Goal: Task Accomplishment & Management: Use online tool/utility

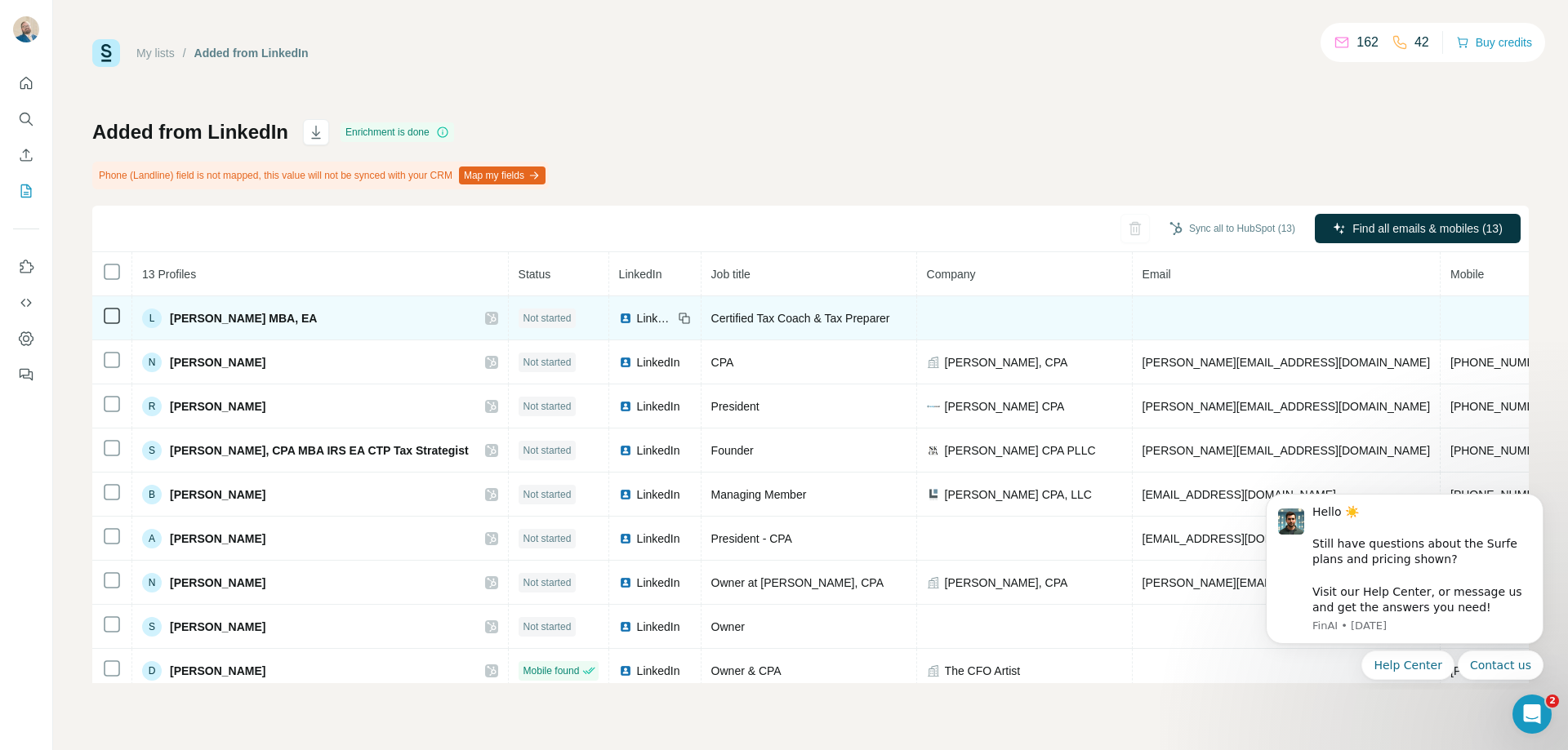
click at [523, 318] on span "Not started" at bounding box center [547, 318] width 48 height 15
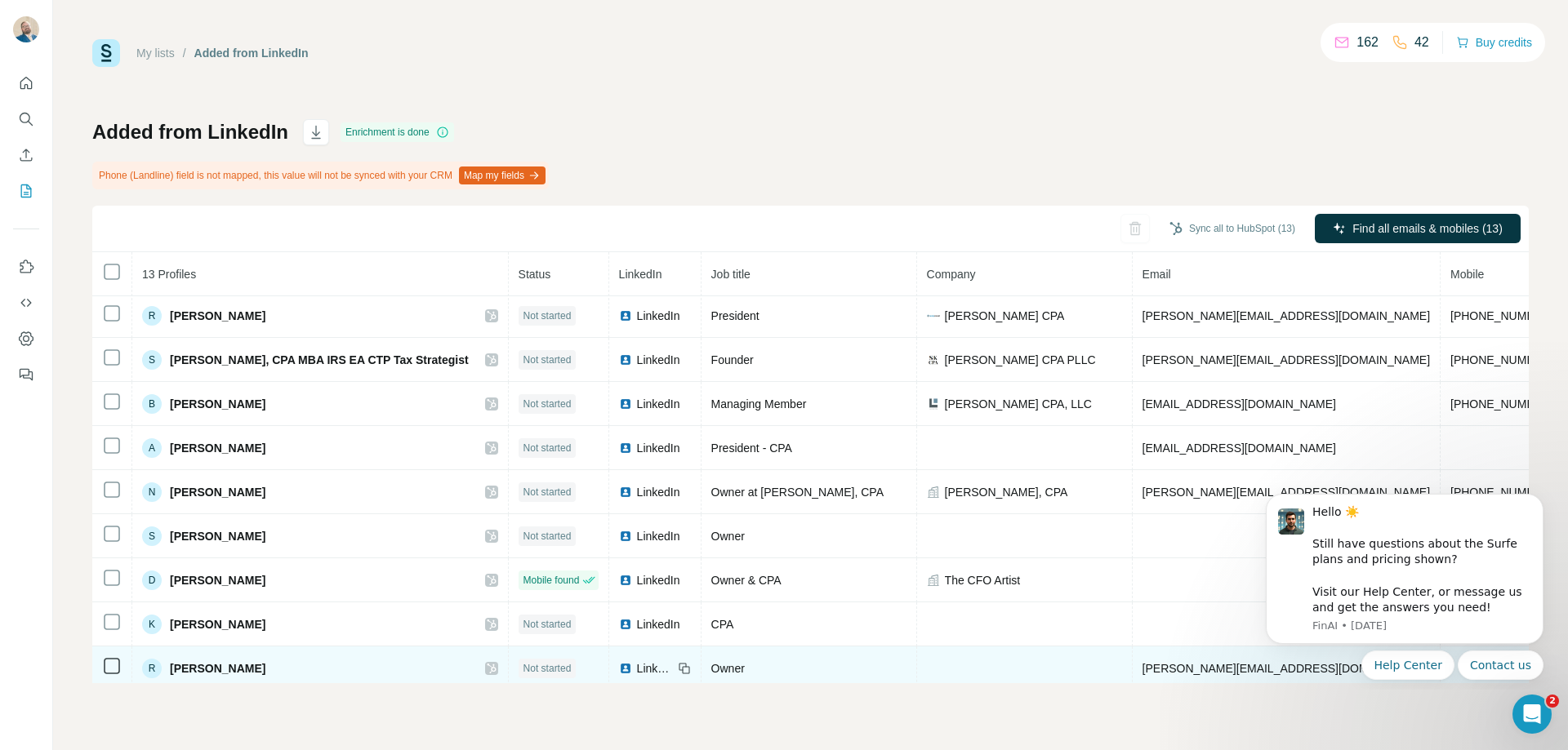
scroll to position [194, 0]
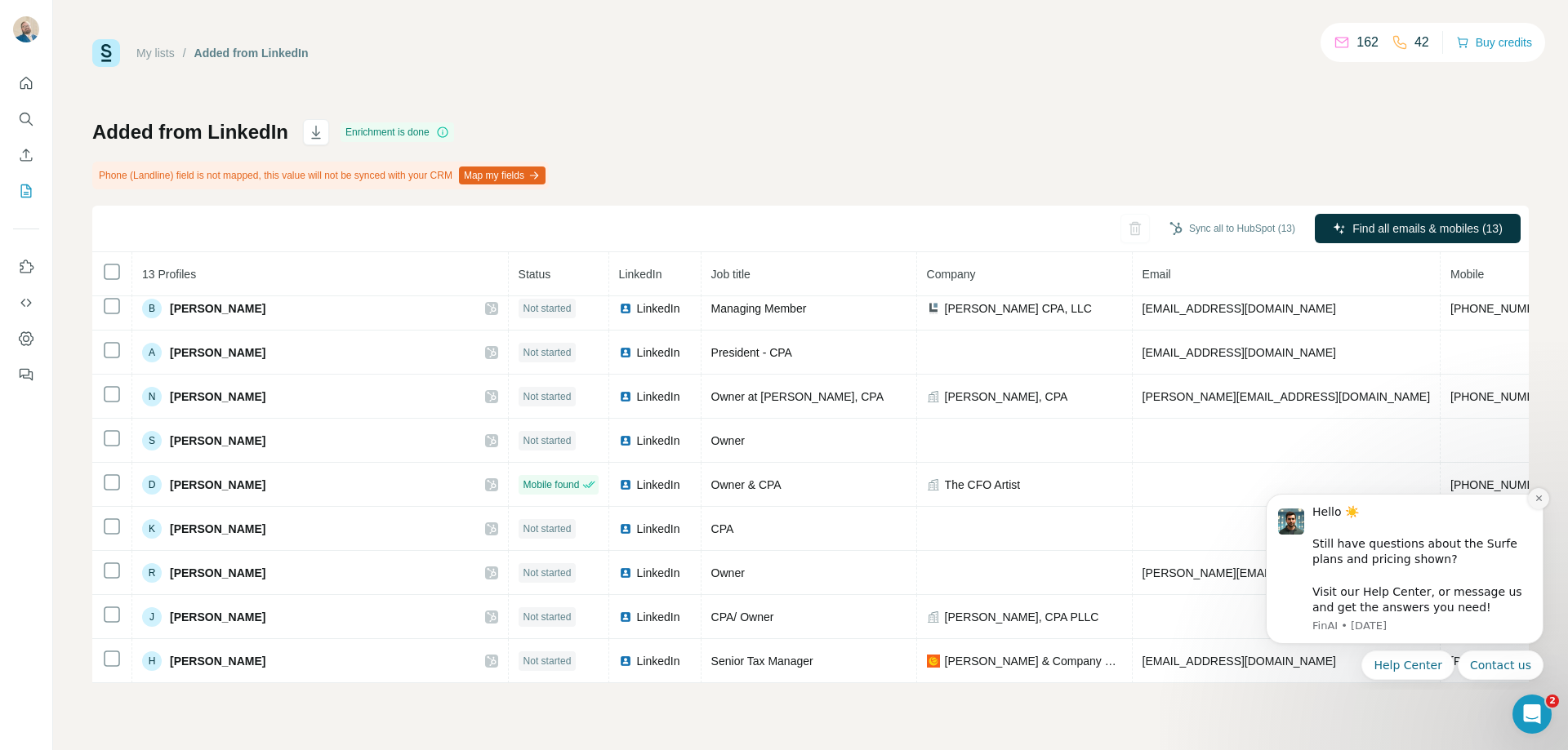
click at [1532, 504] on button "Dismiss notification" at bounding box center [1538, 499] width 21 height 21
drag, startPoint x: 1535, startPoint y: 556, endPoint x: 2785, endPoint y: 1081, distance: 1355.8
click at [1535, 556] on button "Dismiss notification" at bounding box center [1538, 546] width 21 height 21
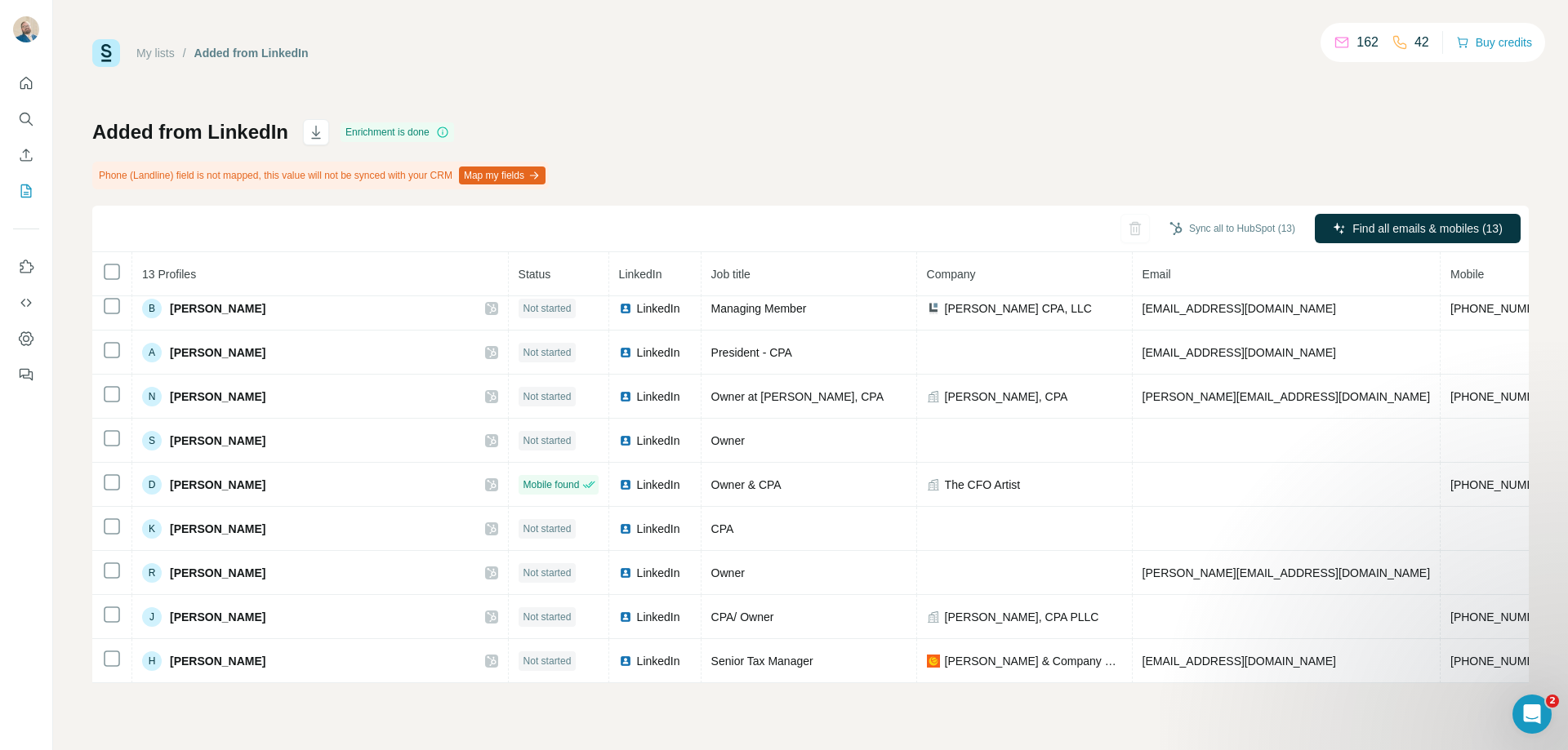
click at [1415, 42] on p "42" at bounding box center [1421, 42] width 15 height 19
click at [1370, 38] on p "162" at bounding box center [1367, 42] width 22 height 19
click at [1479, 44] on button "Buy credits" at bounding box center [1493, 43] width 76 height 23
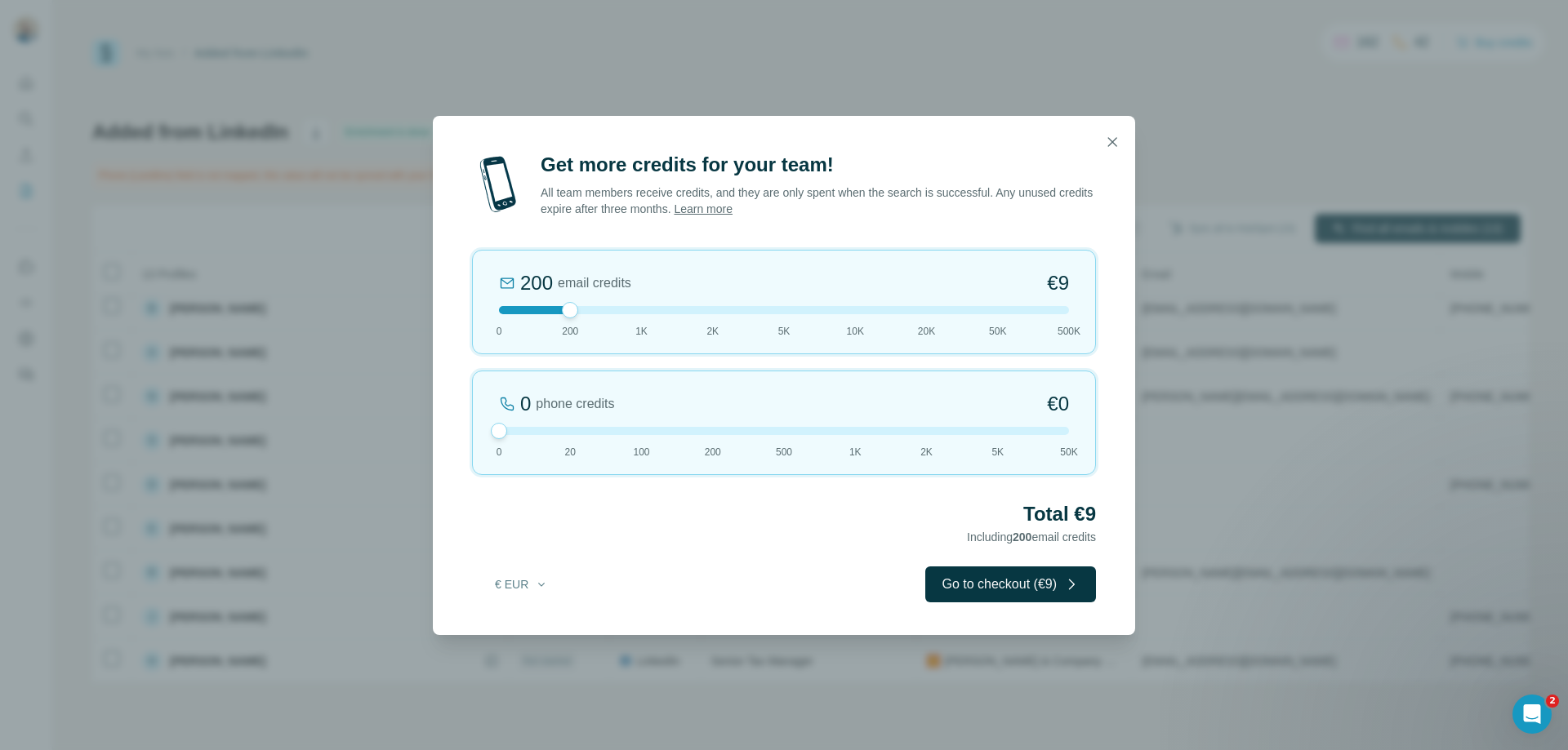
drag, startPoint x: 544, startPoint y: 440, endPoint x: 520, endPoint y: 442, distance: 24.1
click at [520, 442] on div "0 phone credits €0 [PHONE_NUMBER] 1K 2K 5K 50K" at bounding box center [783, 423] width 624 height 105
click at [527, 576] on button "€ EUR" at bounding box center [521, 584] width 76 height 30
click at [523, 621] on div "$ USD" at bounding box center [554, 621] width 137 height 17
click at [1119, 152] on button "button" at bounding box center [1111, 141] width 32 height 32
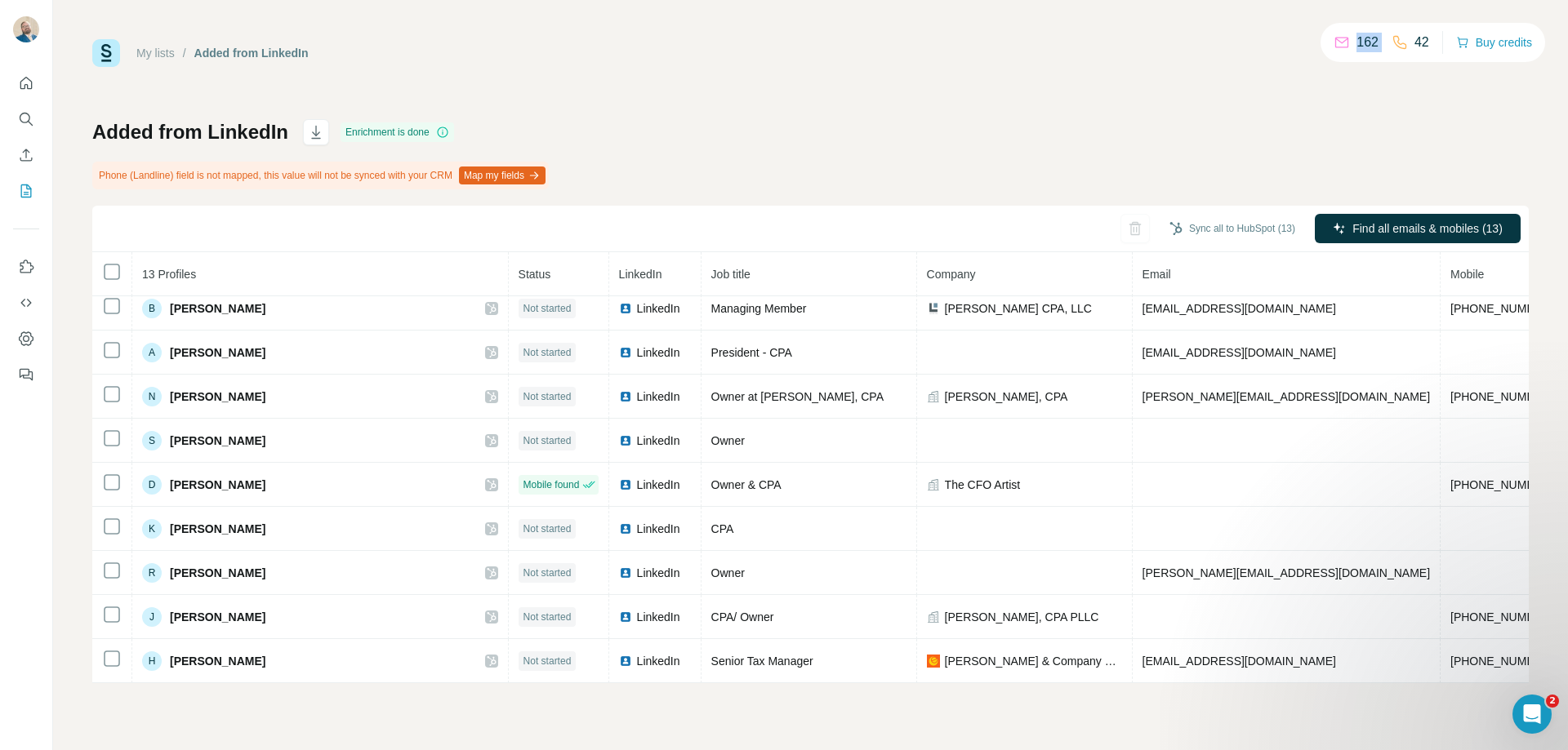
drag, startPoint x: 1343, startPoint y: 49, endPoint x: 1398, endPoint y: 47, distance: 55.0
click at [1398, 47] on div "162 42" at bounding box center [1381, 43] width 96 height 23
click at [1336, 157] on div "Added from LinkedIn Enrichment is done Phone (Landline) field is not mapped, th…" at bounding box center [810, 401] width 1436 height 564
click at [1486, 316] on label at bounding box center [1489, 311] width 30 height 17
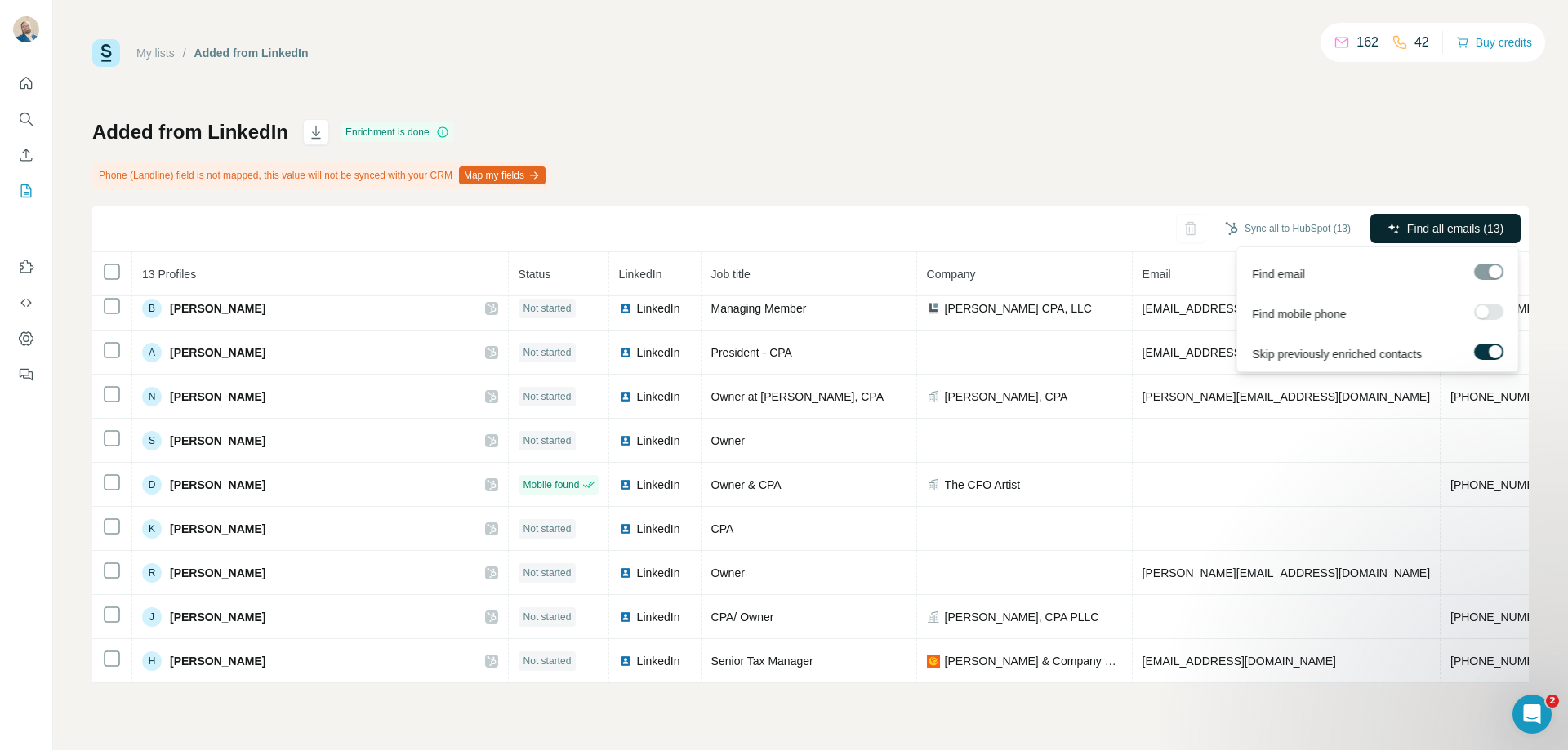
click at [1445, 221] on span "Find all emails (13)" at bounding box center [1455, 228] width 96 height 17
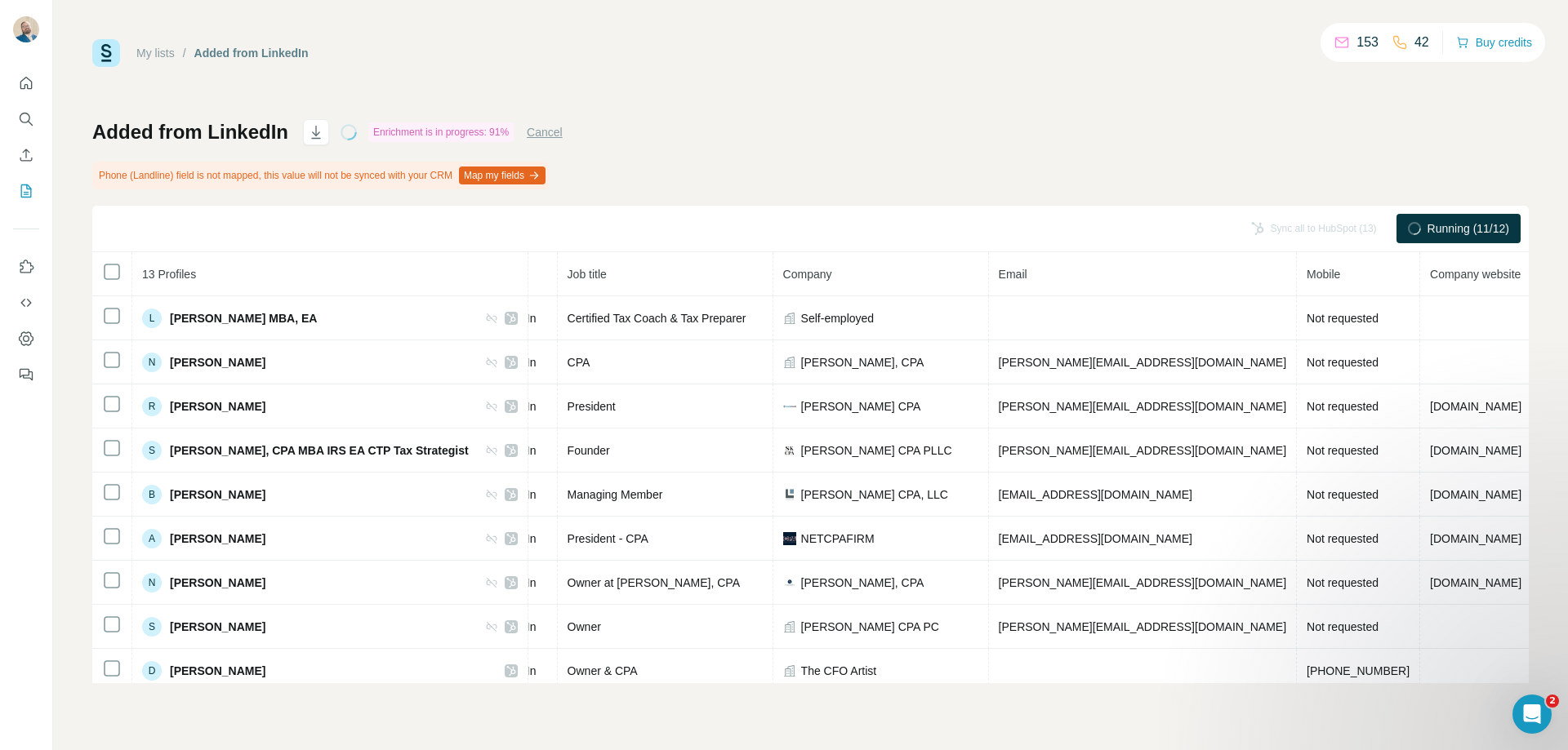
scroll to position [0, 212]
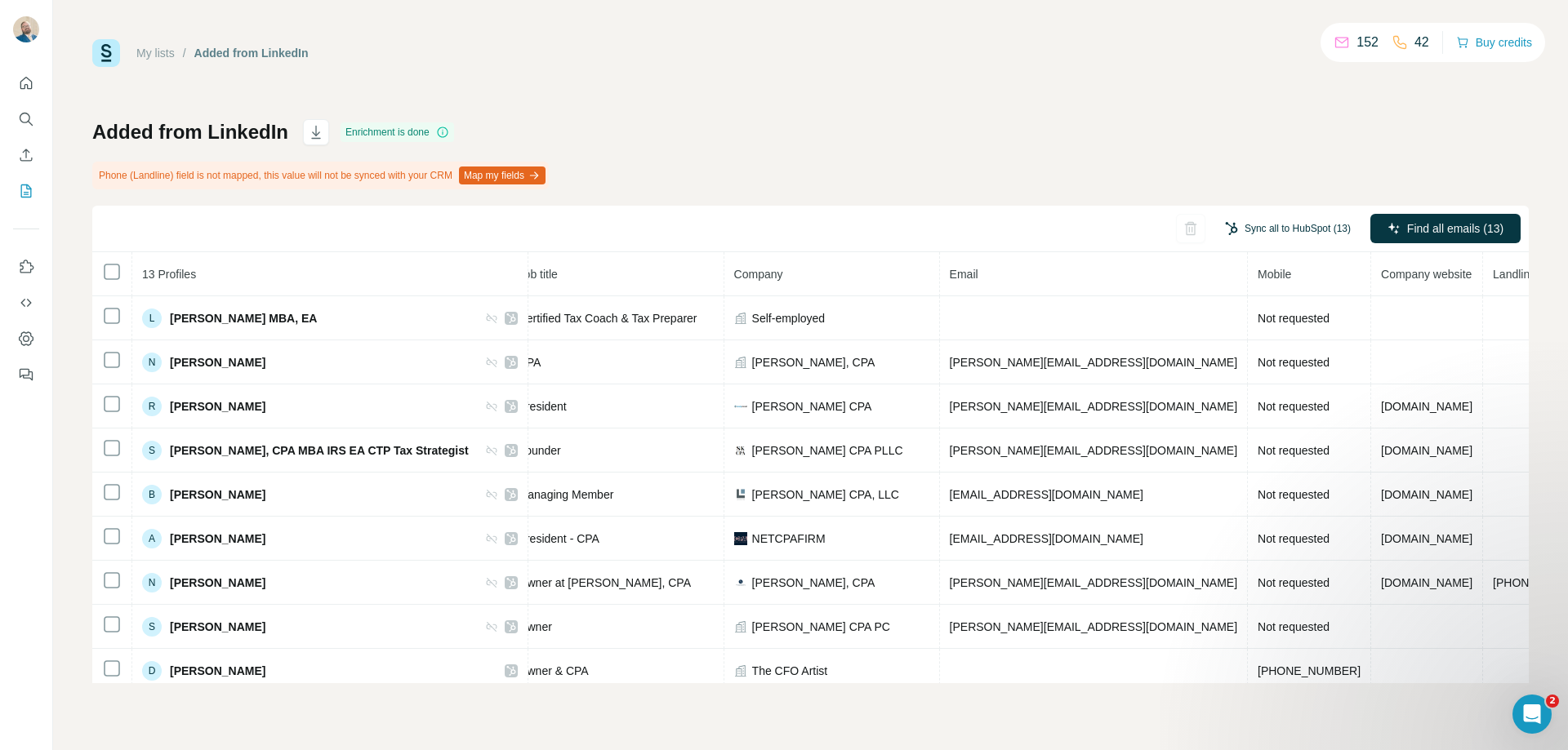
click at [1256, 227] on button "Sync all to HubSpot (13)" at bounding box center [1287, 228] width 148 height 24
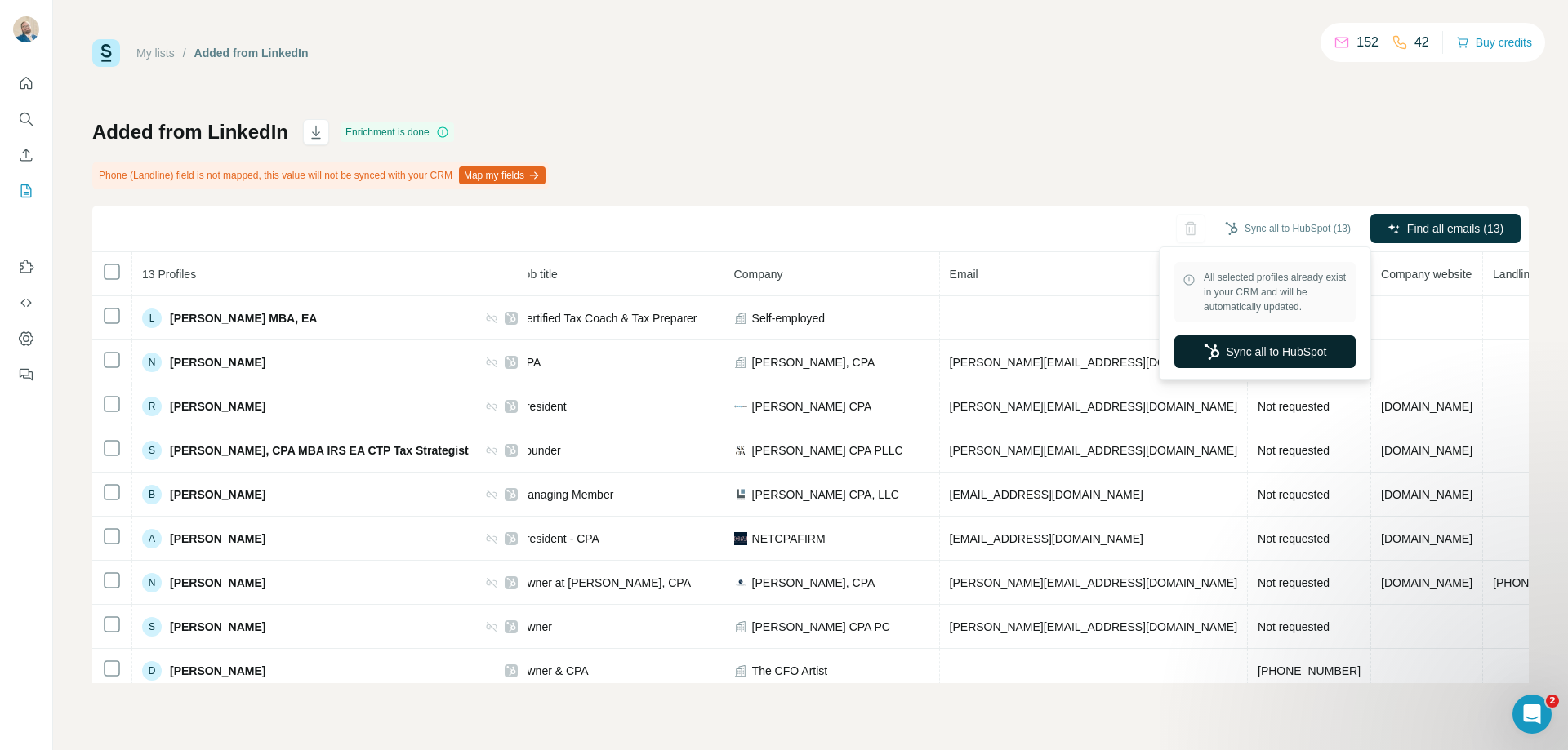
click at [1231, 365] on button "Sync all to HubSpot" at bounding box center [1265, 351] width 181 height 32
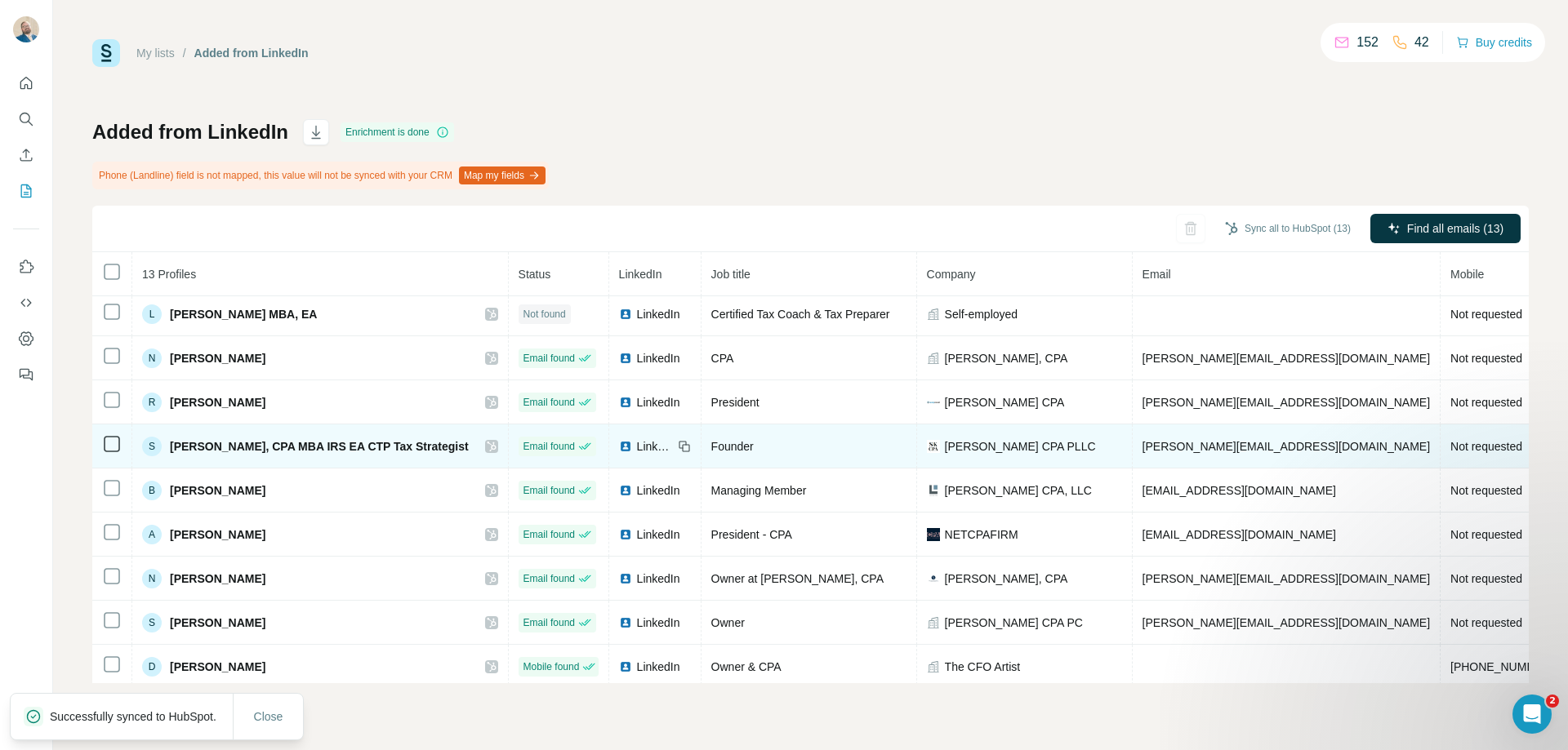
scroll to position [0, 0]
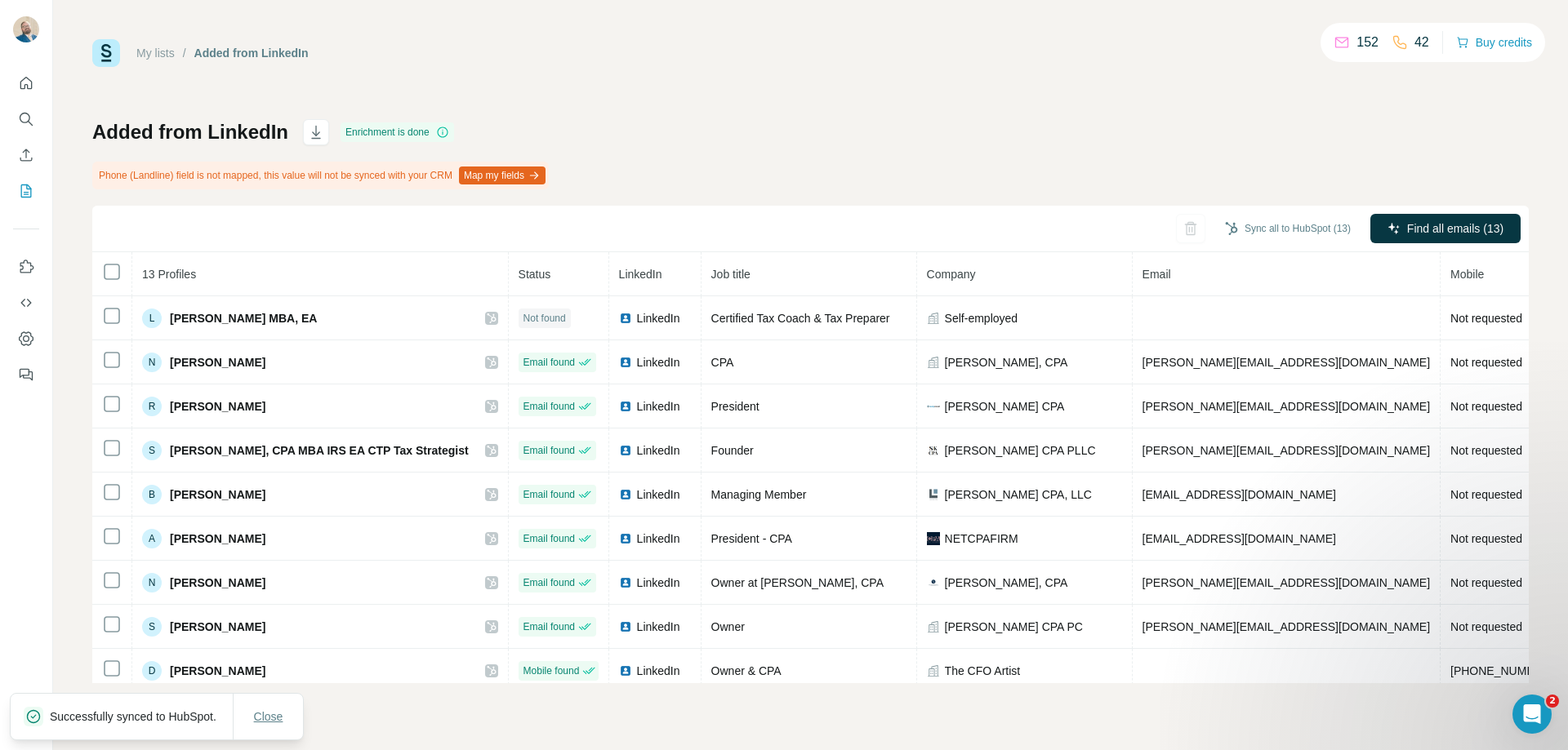
click at [262, 715] on span "Close" at bounding box center [269, 717] width 30 height 17
